Goal: Task Accomplishment & Management: Use online tool/utility

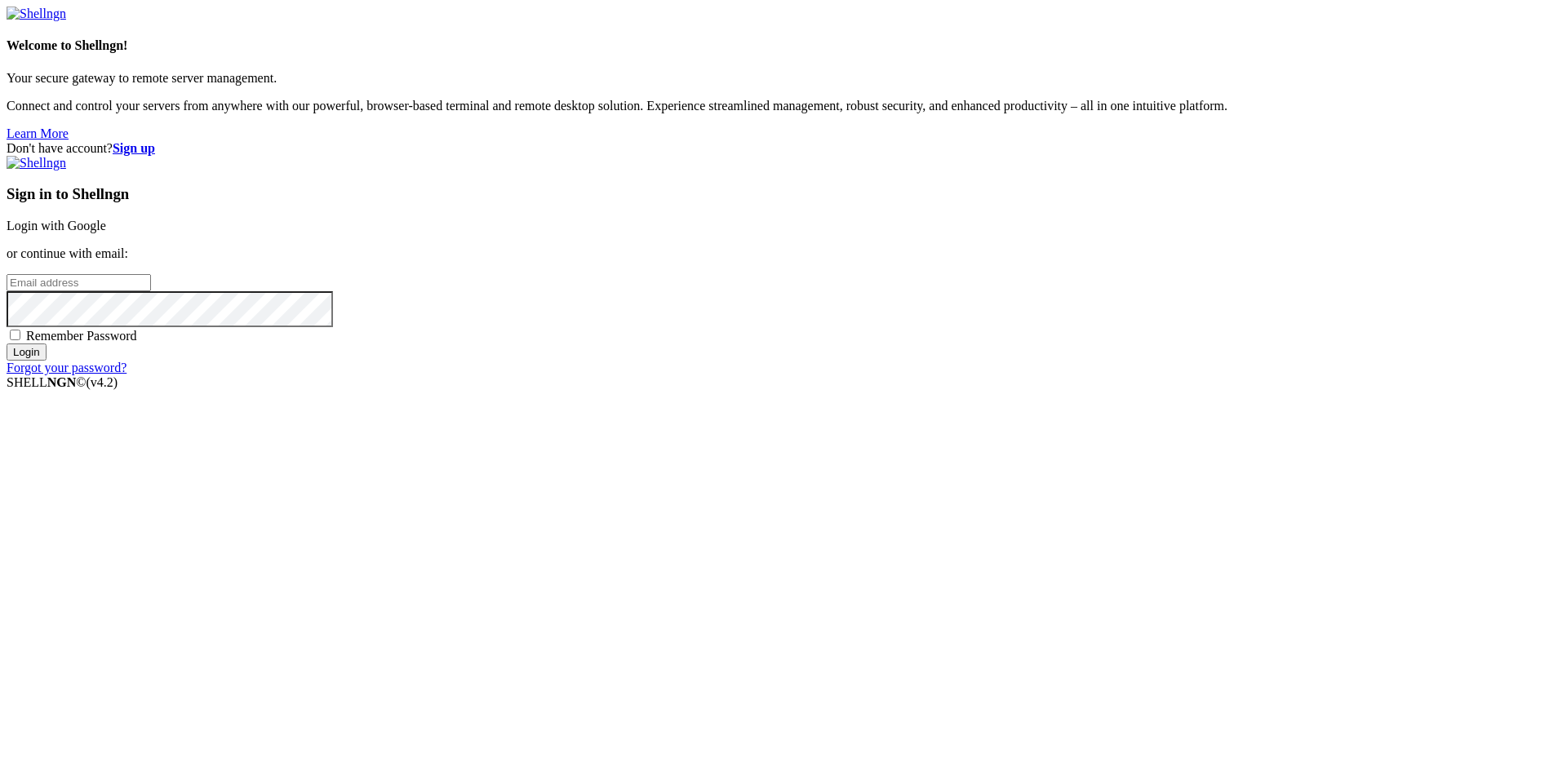
click at [106, 232] on link "Login with Google" at bounding box center [56, 225] width 99 height 14
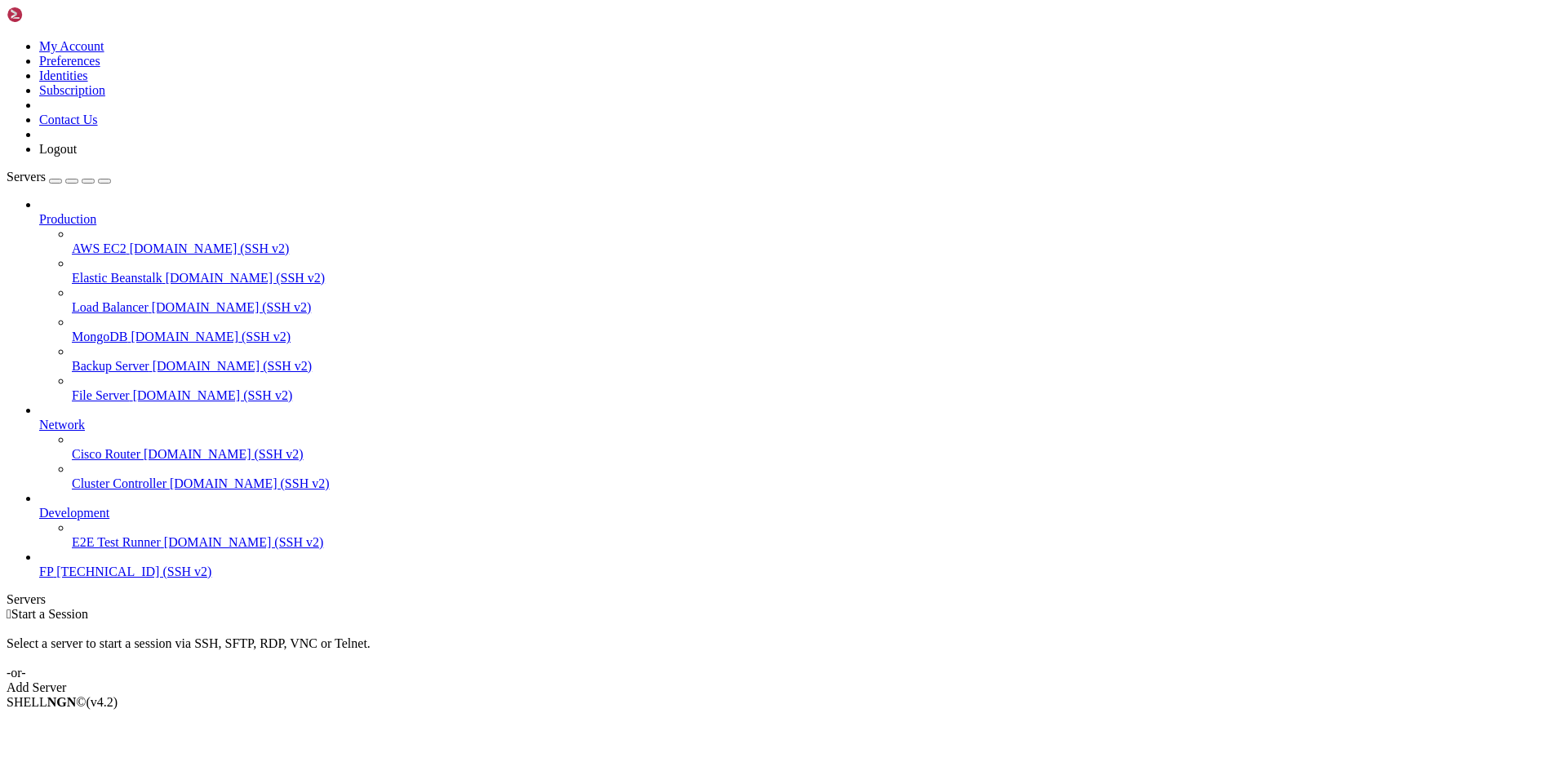
click at [53, 578] on span "FP" at bounding box center [45, 571] width 14 height 14
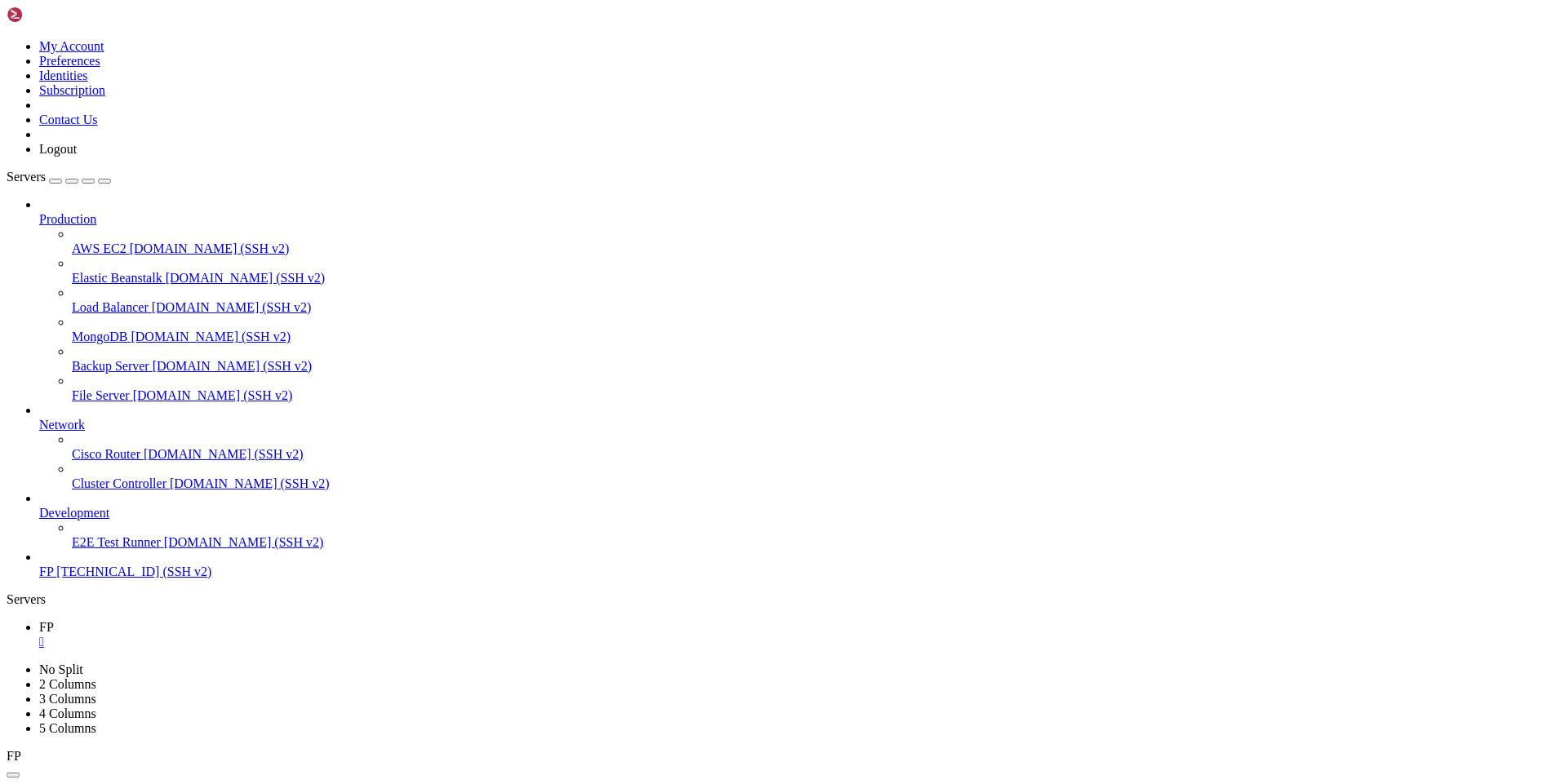
drag, startPoint x: 654, startPoint y: 1131, endPoint x: 647, endPoint y: 1115, distance: 17.5
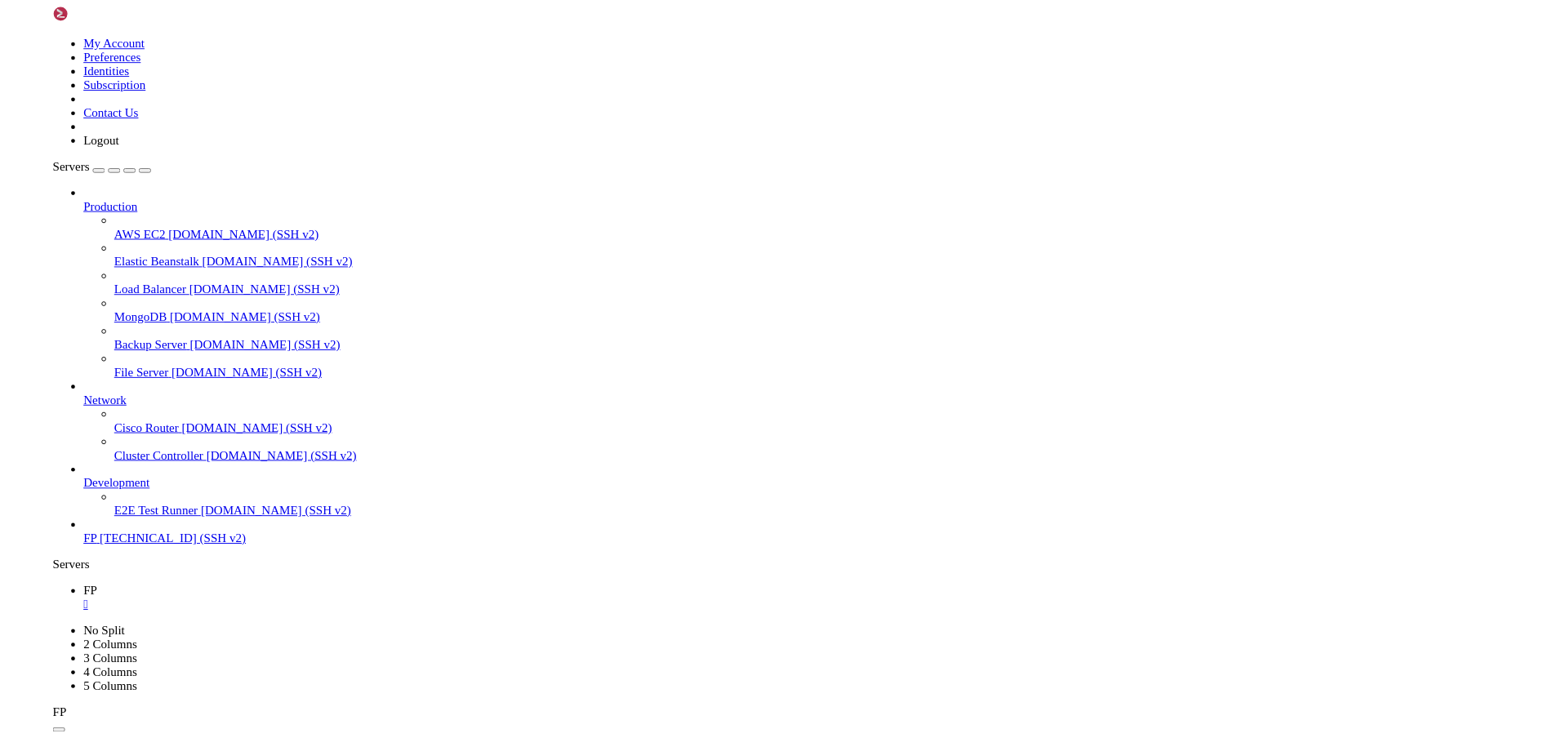
scroll to position [2777, 0]
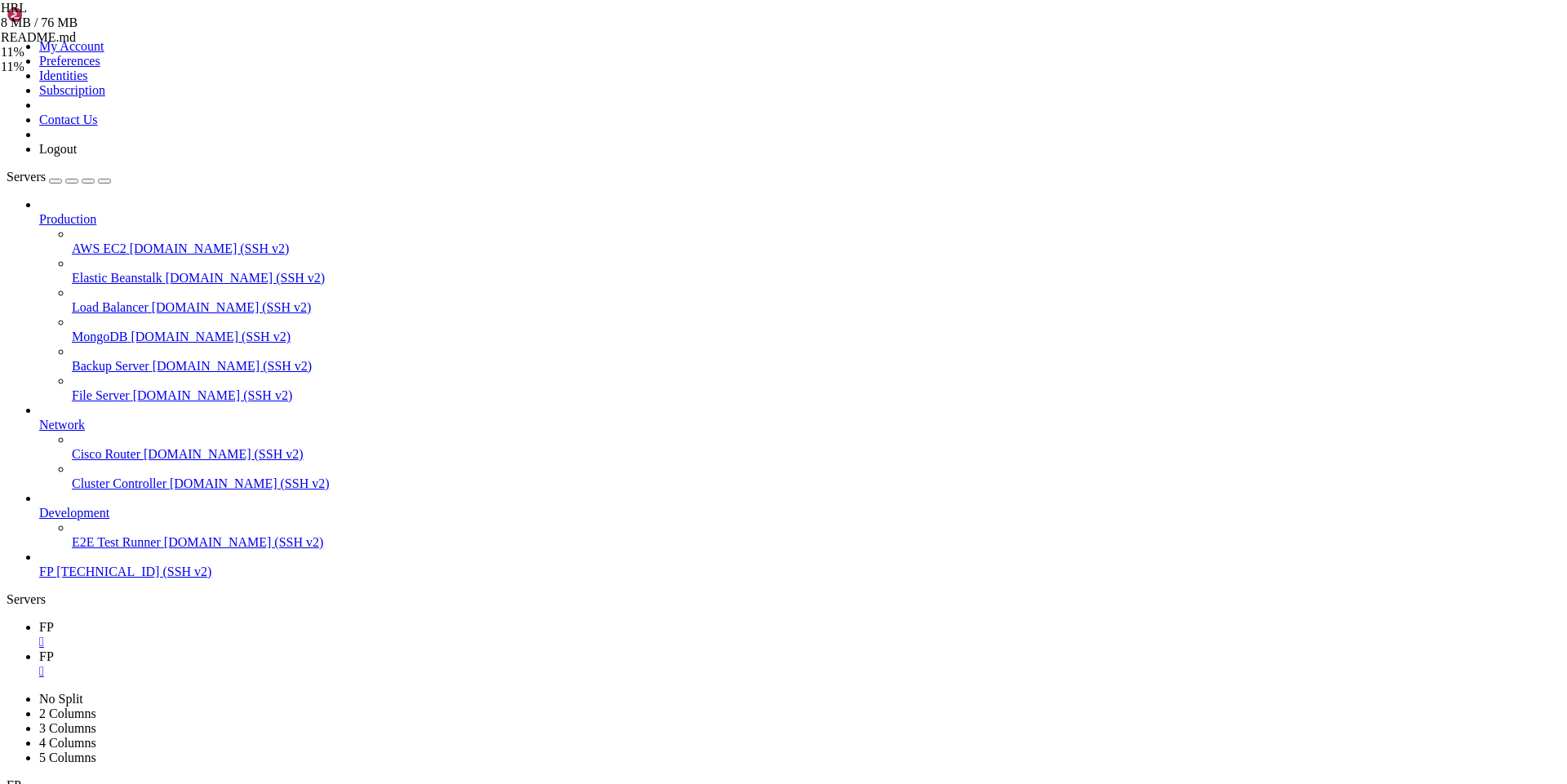
type input "/root/HRL/admin/public"
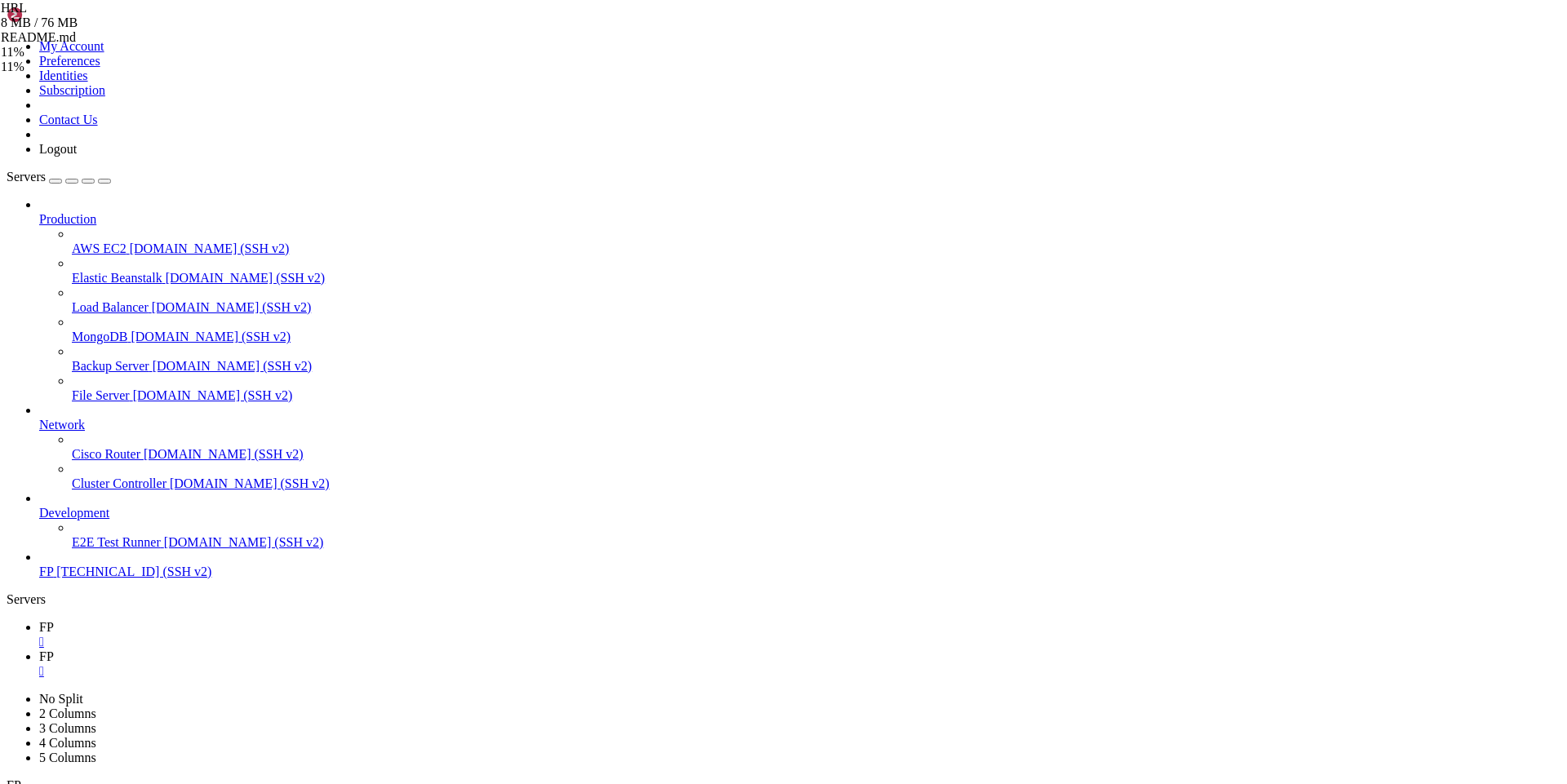
click at [164, 75] on div "HRL 8 MB / 76 MB index.js 11% 11 %" at bounding box center [82, 38] width 164 height 74
click at [32, 62] on span "app.js" at bounding box center [16, 55] width 31 height 14
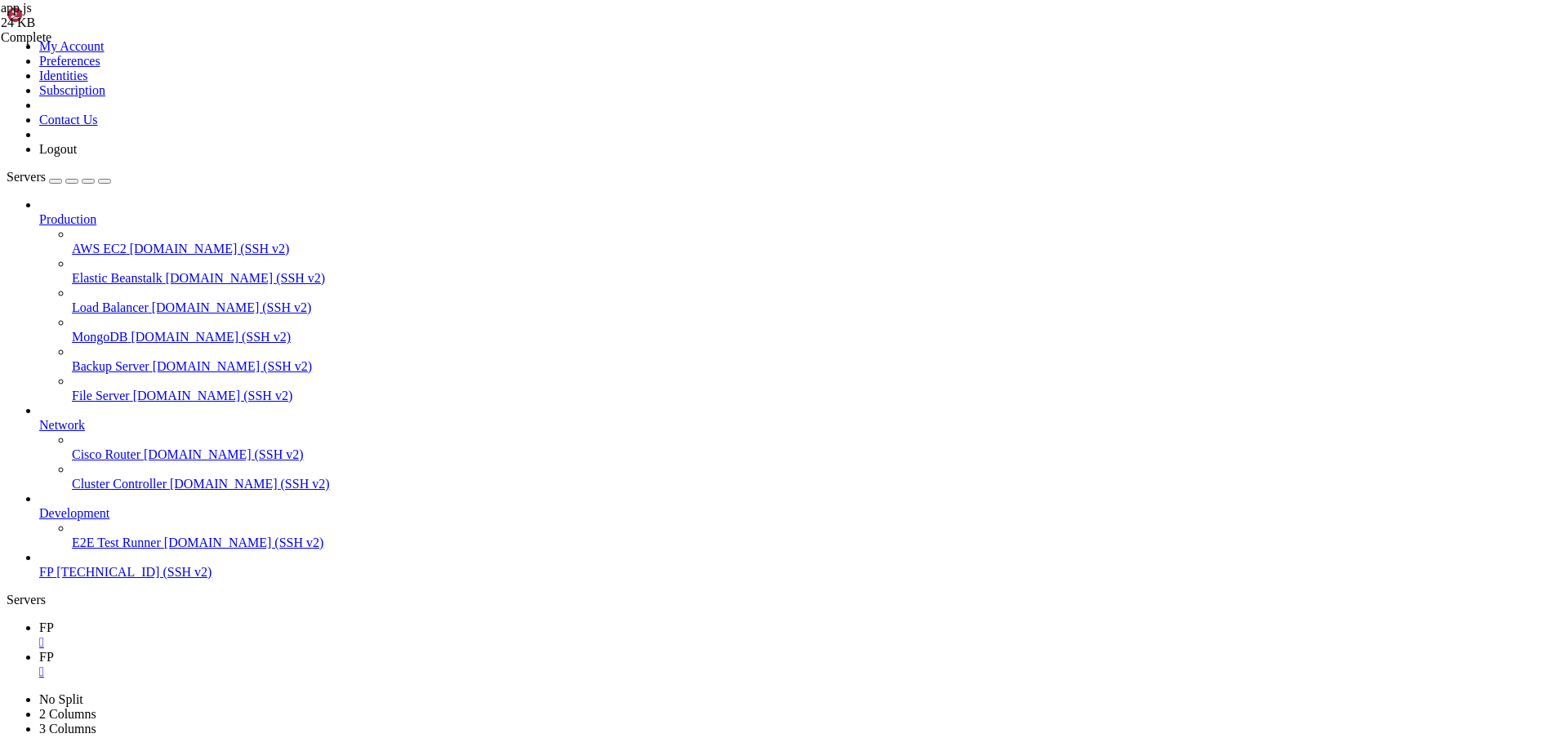
scroll to position [2819, 0]
